Goal: Feedback & Contribution: Submit feedback/report problem

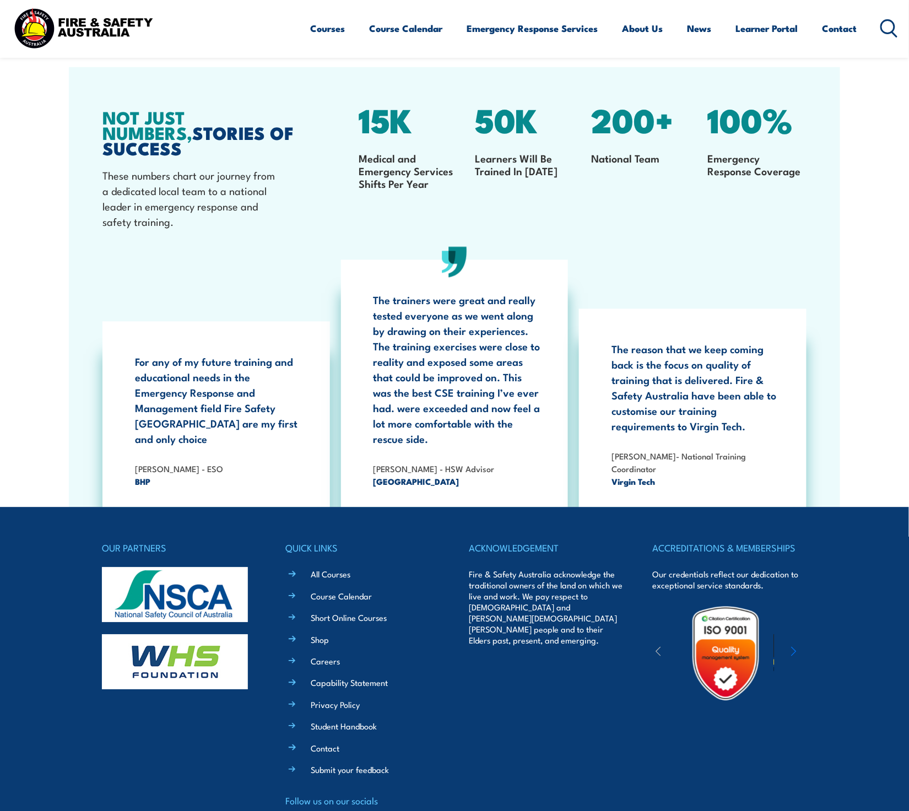
scroll to position [2036, 0]
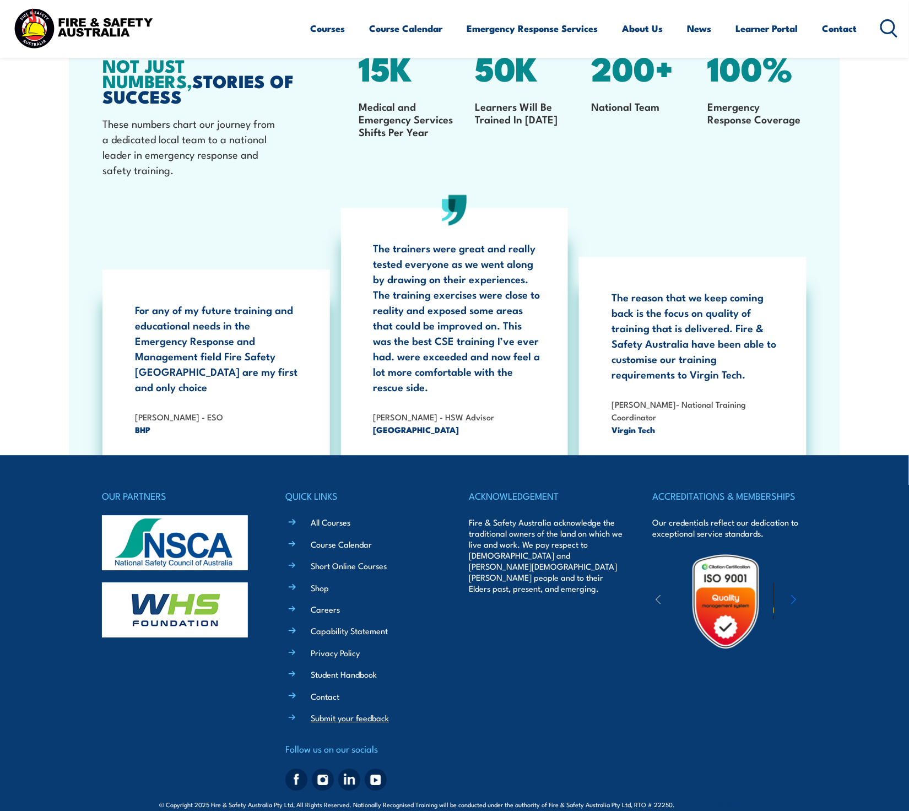
click at [329, 713] on link "Submit your feedback" at bounding box center [350, 719] width 78 height 12
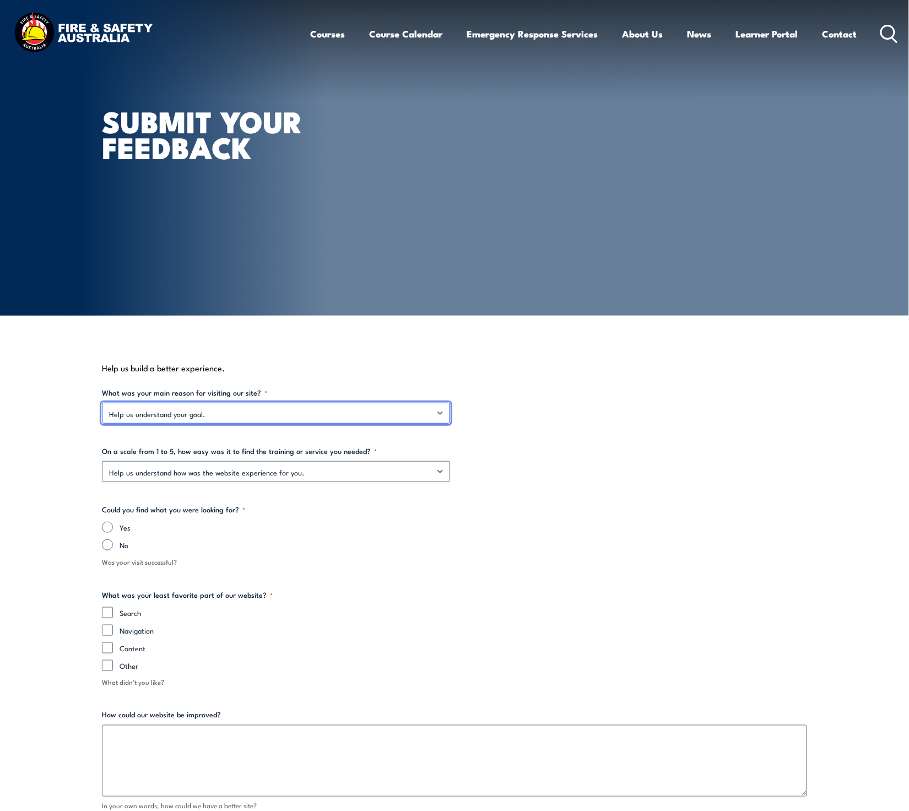
click at [441, 414] on select "Help us understand your goal. Find information on group training Find informati…" at bounding box center [276, 413] width 348 height 21
select select "Find information on training for individuals"
click at [102, 403] on select "Help us understand your goal. Find information on group training Find informati…" at bounding box center [276, 413] width 348 height 21
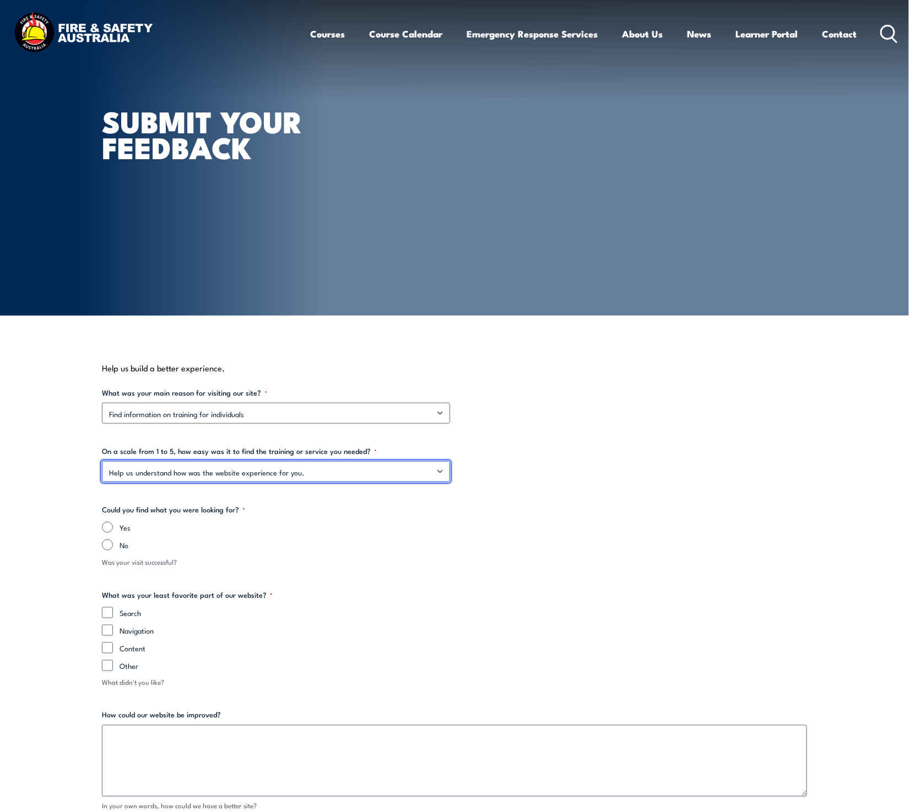
click at [295, 471] on select "Help us understand how was the website experience for you. 5 - very good 4 - go…" at bounding box center [276, 471] width 348 height 21
select select "3 - ok"
click at [102, 461] on select "Help us understand how was the website experience for you. 5 - very good 4 - go…" at bounding box center [276, 471] width 348 height 21
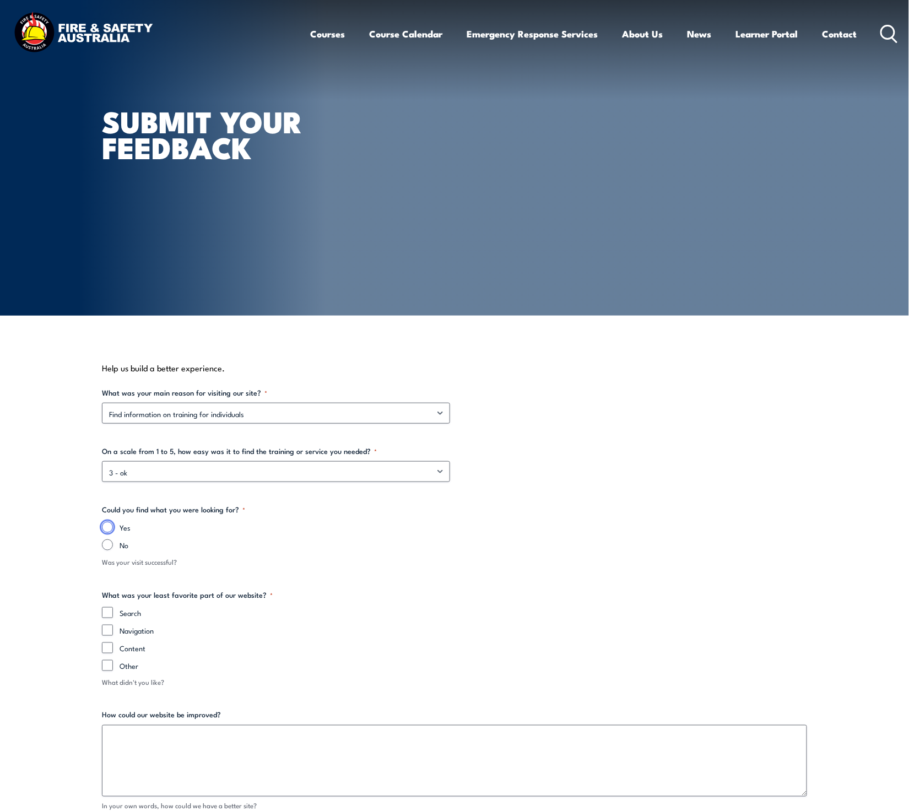
click at [107, 525] on input "Yes" at bounding box center [107, 527] width 11 height 11
radio input "true"
click at [105, 633] on input "Navigation" at bounding box center [107, 630] width 11 height 11
checkbox input "true"
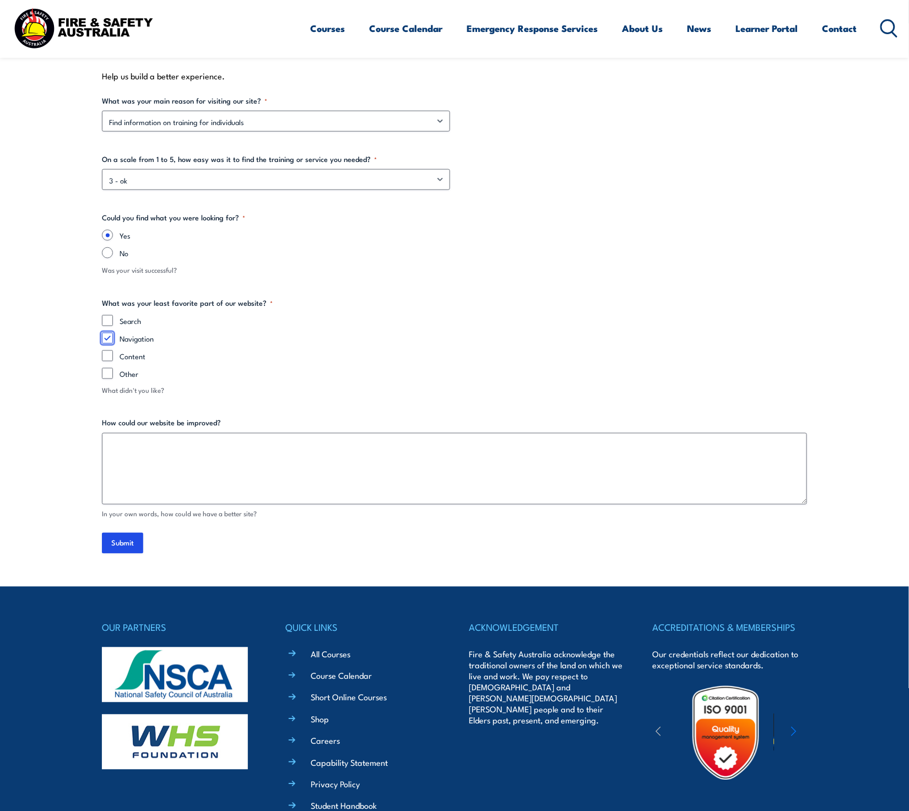
scroll to position [294, 0]
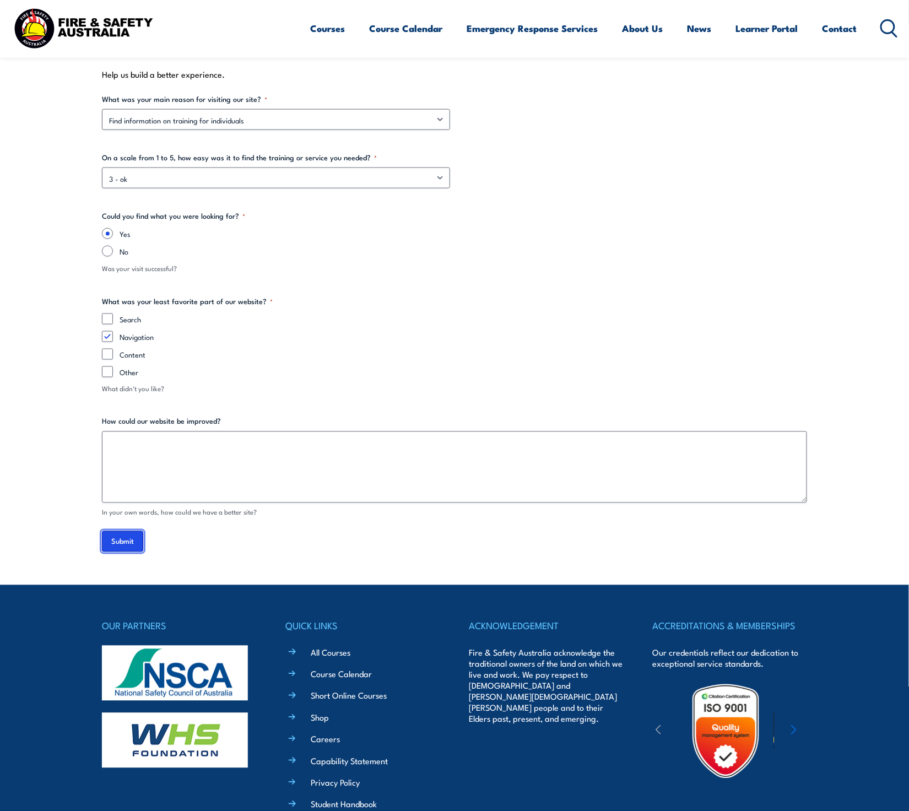
click at [126, 541] on input "Submit" at bounding box center [122, 541] width 41 height 21
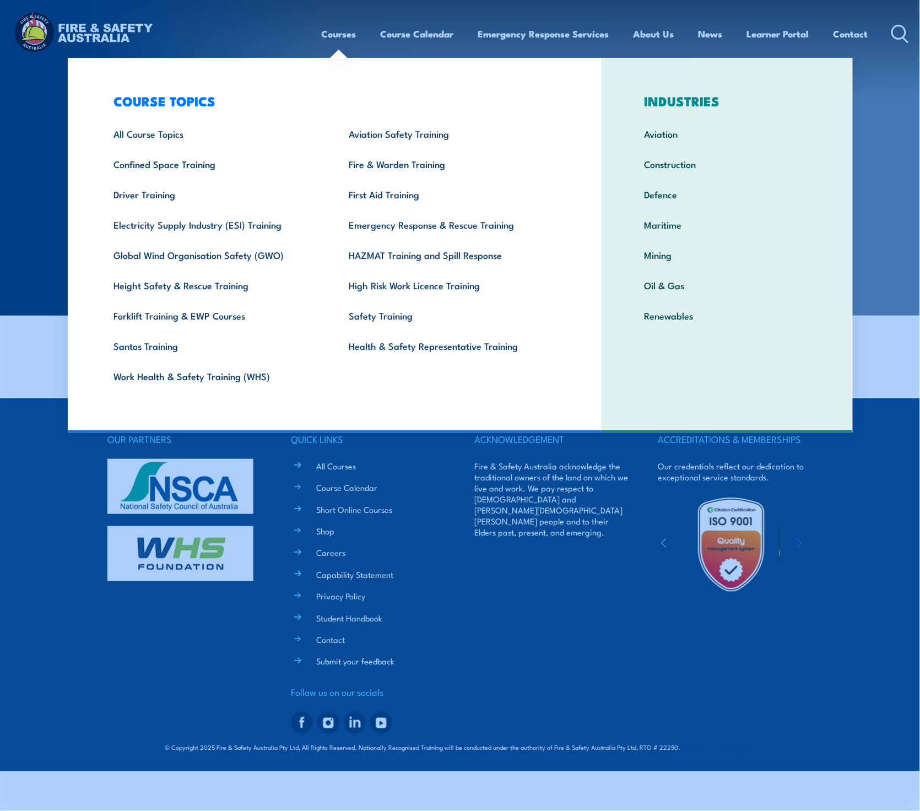
click at [336, 36] on link "Courses" at bounding box center [339, 33] width 35 height 29
